Goal: Information Seeking & Learning: Learn about a topic

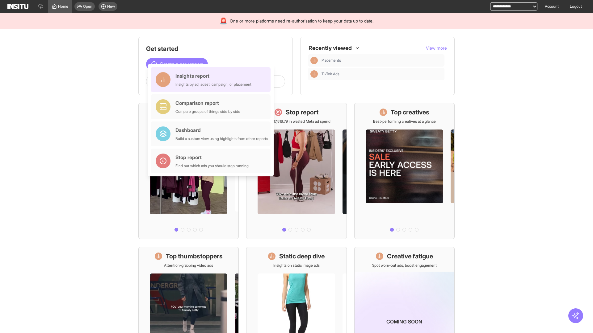
click at [212, 80] on div "Insights report Insights by ad, adset, campaign, or placement" at bounding box center [213, 79] width 76 height 15
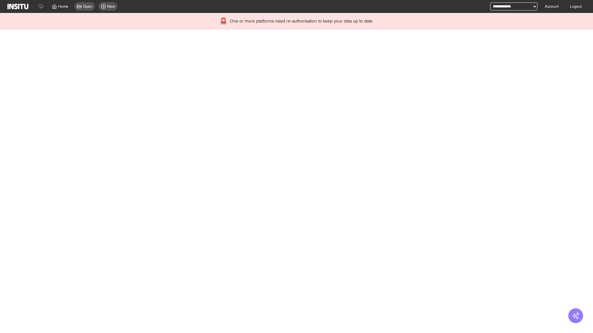
select select "**"
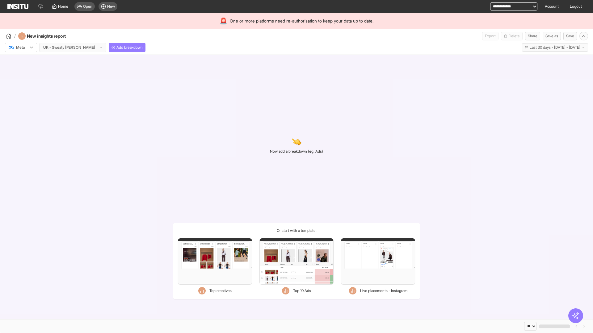
click at [21, 48] on div at bounding box center [16, 47] width 17 height 6
click at [21, 61] on span "Meta" at bounding box center [20, 61] width 8 height 6
click at [116, 48] on span "Add breakdown" at bounding box center [129, 47] width 26 height 5
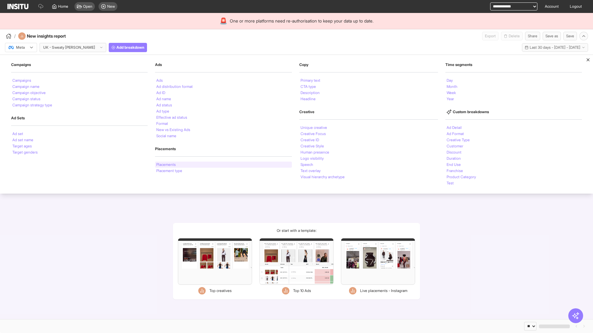
click at [166, 165] on li "Placements" at bounding box center [165, 165] width 19 height 4
